Goal: Task Accomplishment & Management: Manage account settings

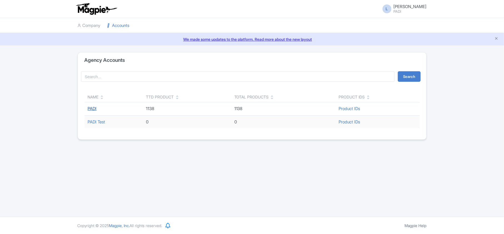
click at [92, 111] on link "PADI" at bounding box center [92, 108] width 9 height 5
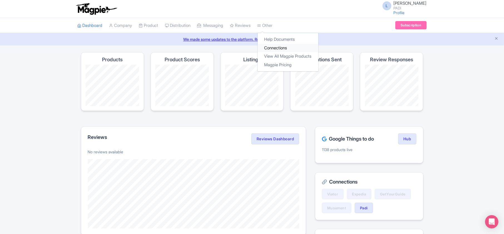
click at [275, 48] on link "Connections" at bounding box center [288, 48] width 61 height 9
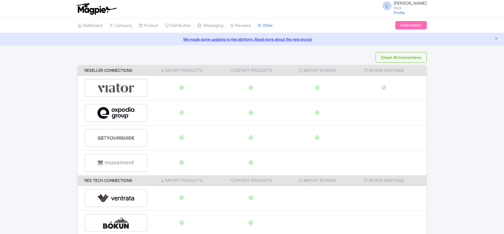
scroll to position [87, 0]
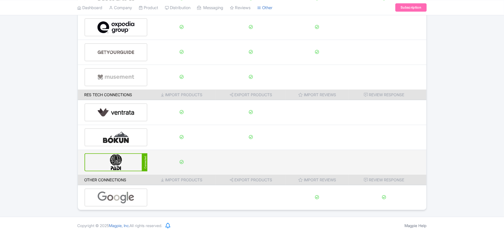
click at [117, 162] on img at bounding box center [116, 162] width 38 height 17
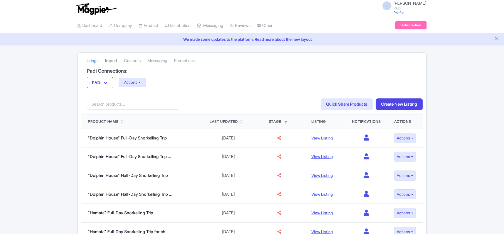
click at [110, 60] on link "Import" at bounding box center [111, 60] width 12 height 15
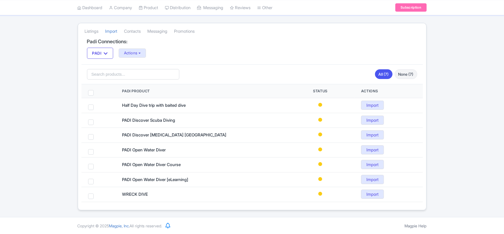
scroll to position [31, 0]
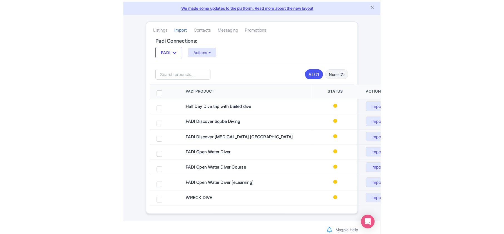
scroll to position [31, 0]
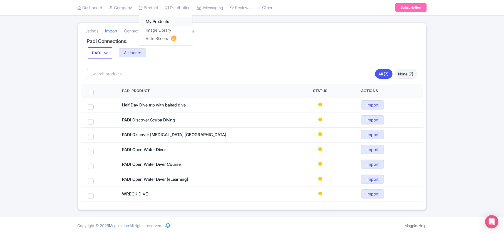
click at [153, 23] on link "My Products" at bounding box center [165, 22] width 53 height 9
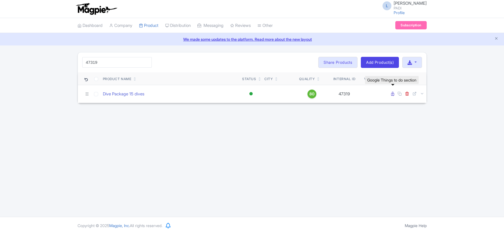
type input "47319"
click at [392, 93] on icon at bounding box center [392, 94] width 3 height 4
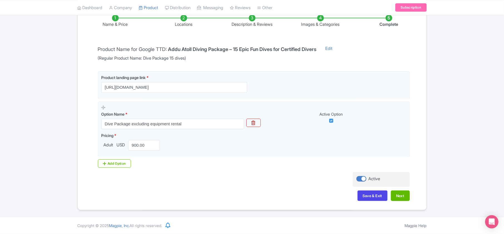
scroll to position [98, 0]
click at [182, 21] on li "Locations" at bounding box center [183, 21] width 68 height 13
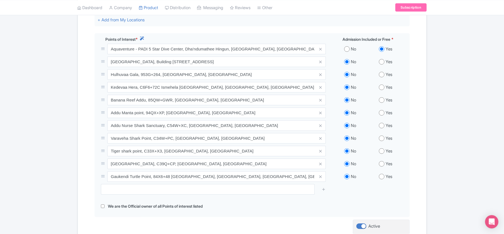
scroll to position [209, 0]
